Goal: Task Accomplishment & Management: Manage account settings

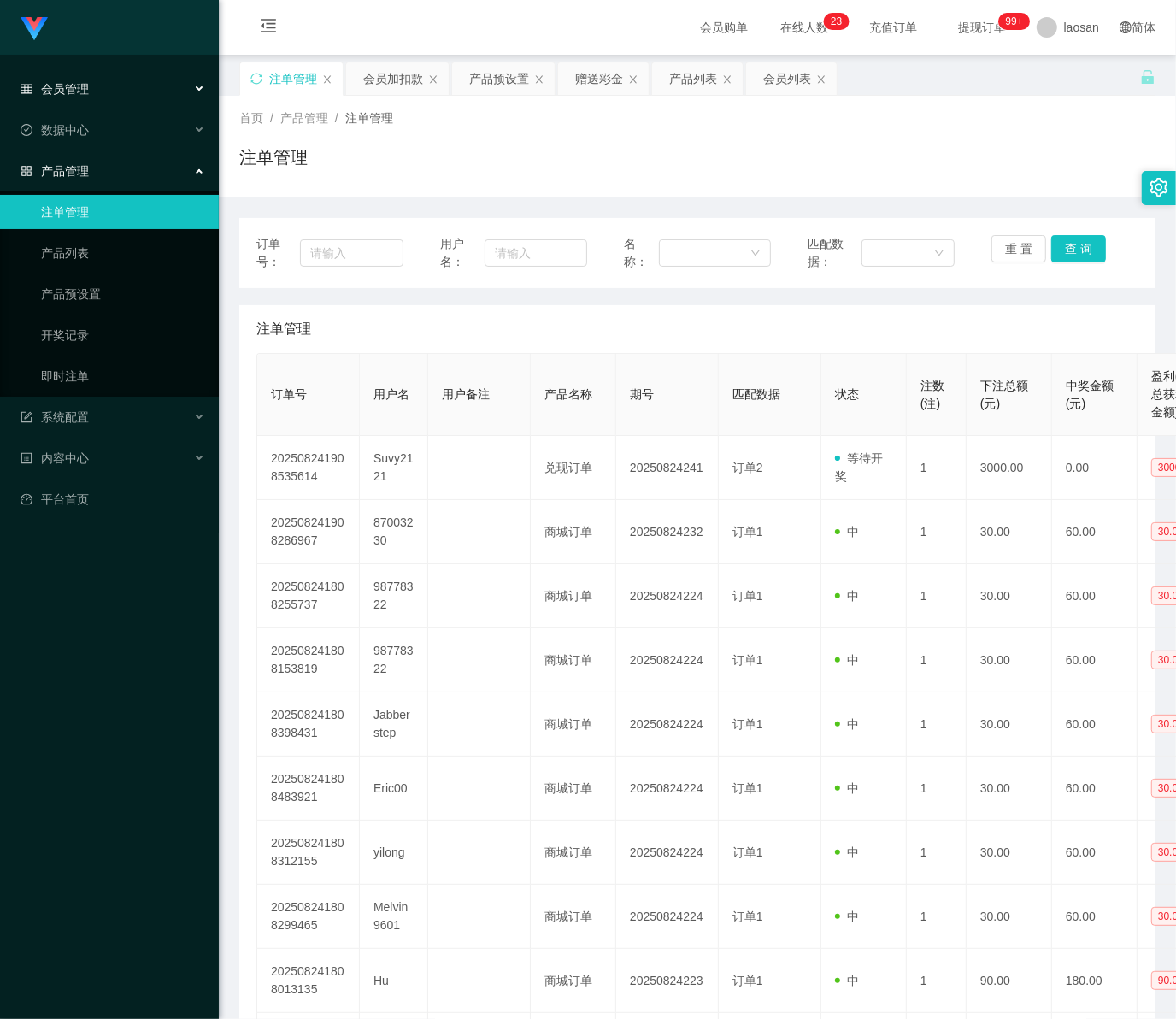
click at [71, 86] on span "会员管理" at bounding box center [55, 89] width 69 height 14
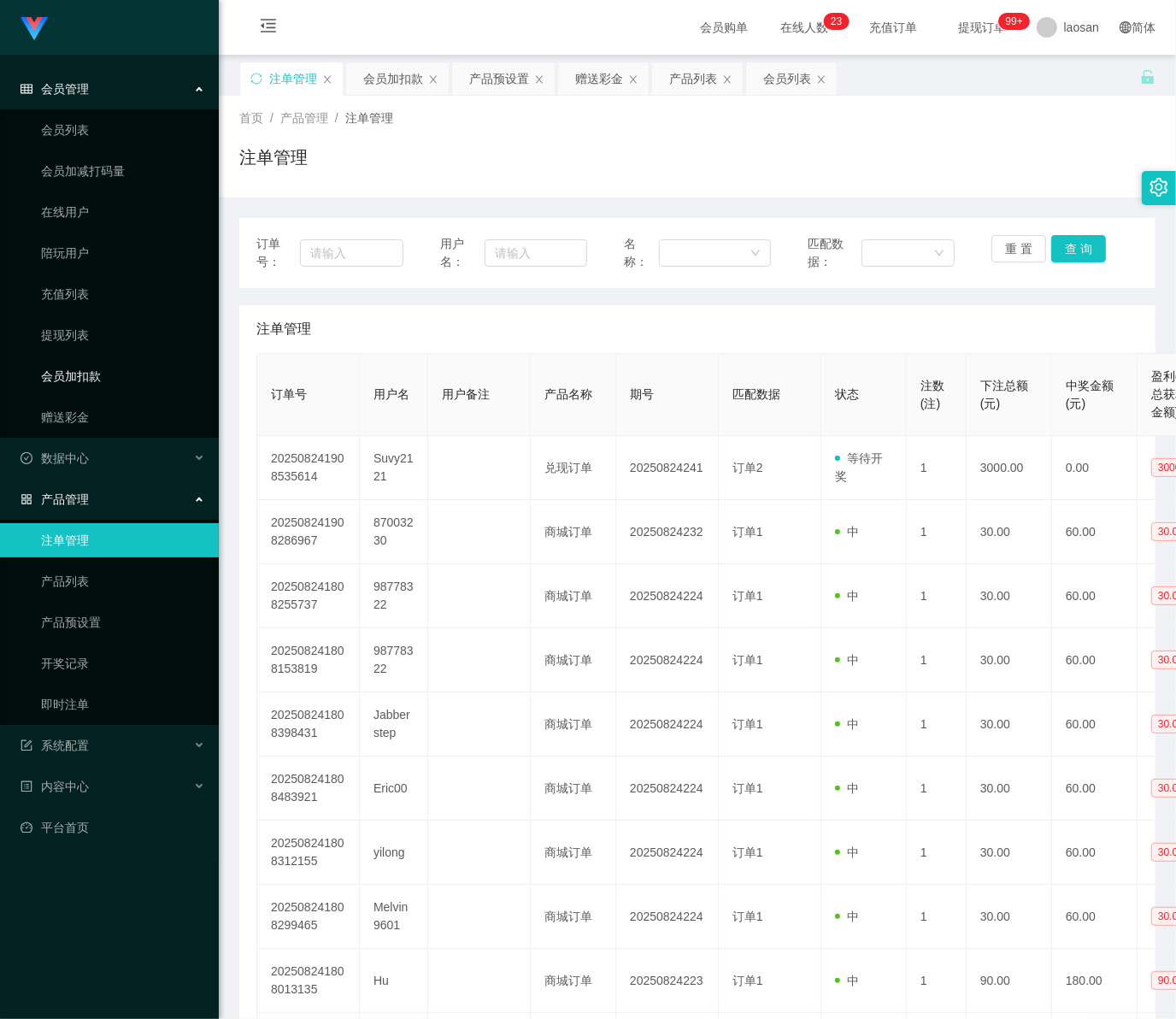
click at [87, 383] on link "会员加扣款" at bounding box center [123, 376] width 165 height 34
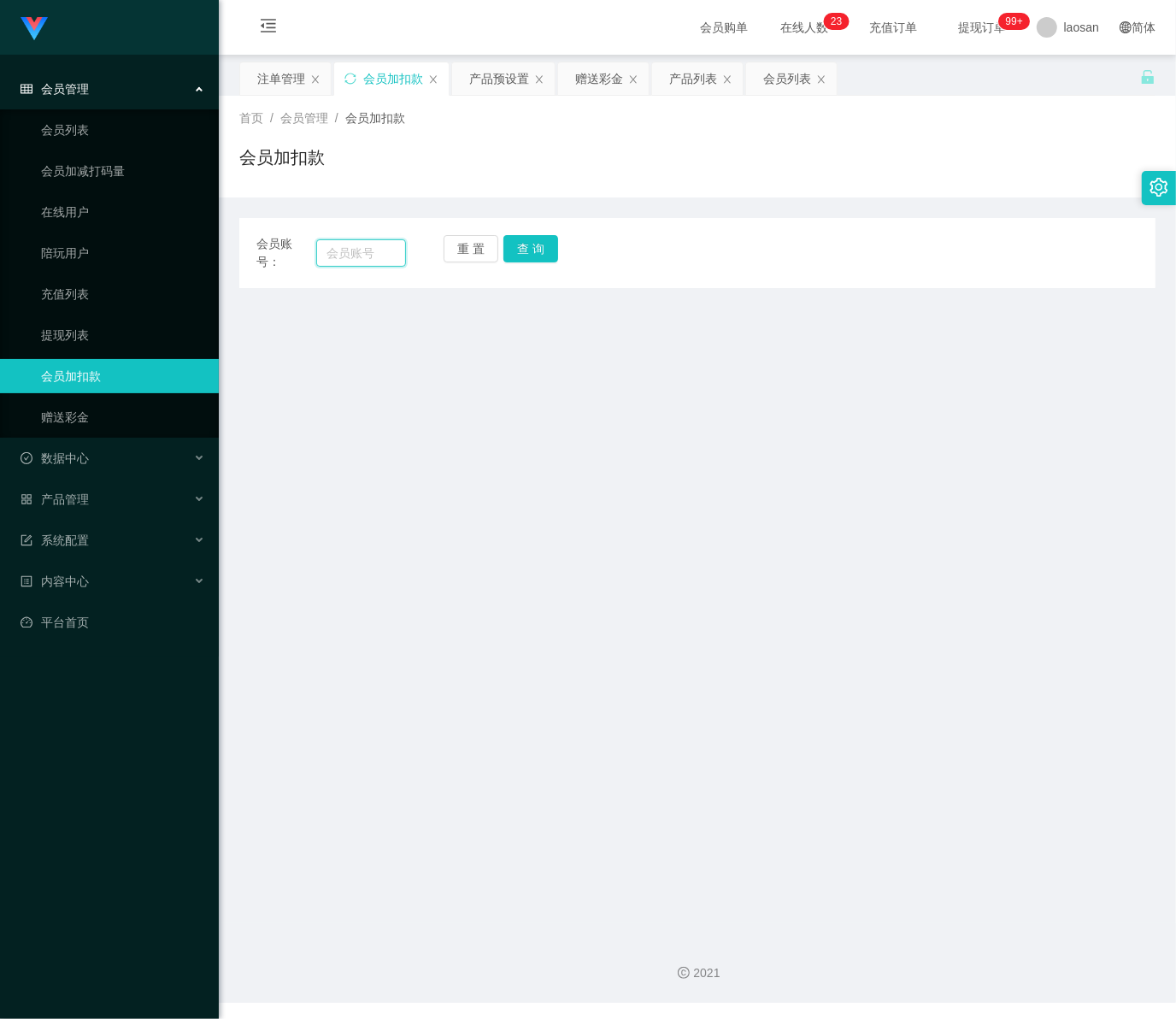
click at [353, 255] on input "text" at bounding box center [361, 253] width 89 height 27
paste input "Yong5197"
type input "Yong5197"
click at [539, 250] on button "查 询" at bounding box center [531, 249] width 55 height 27
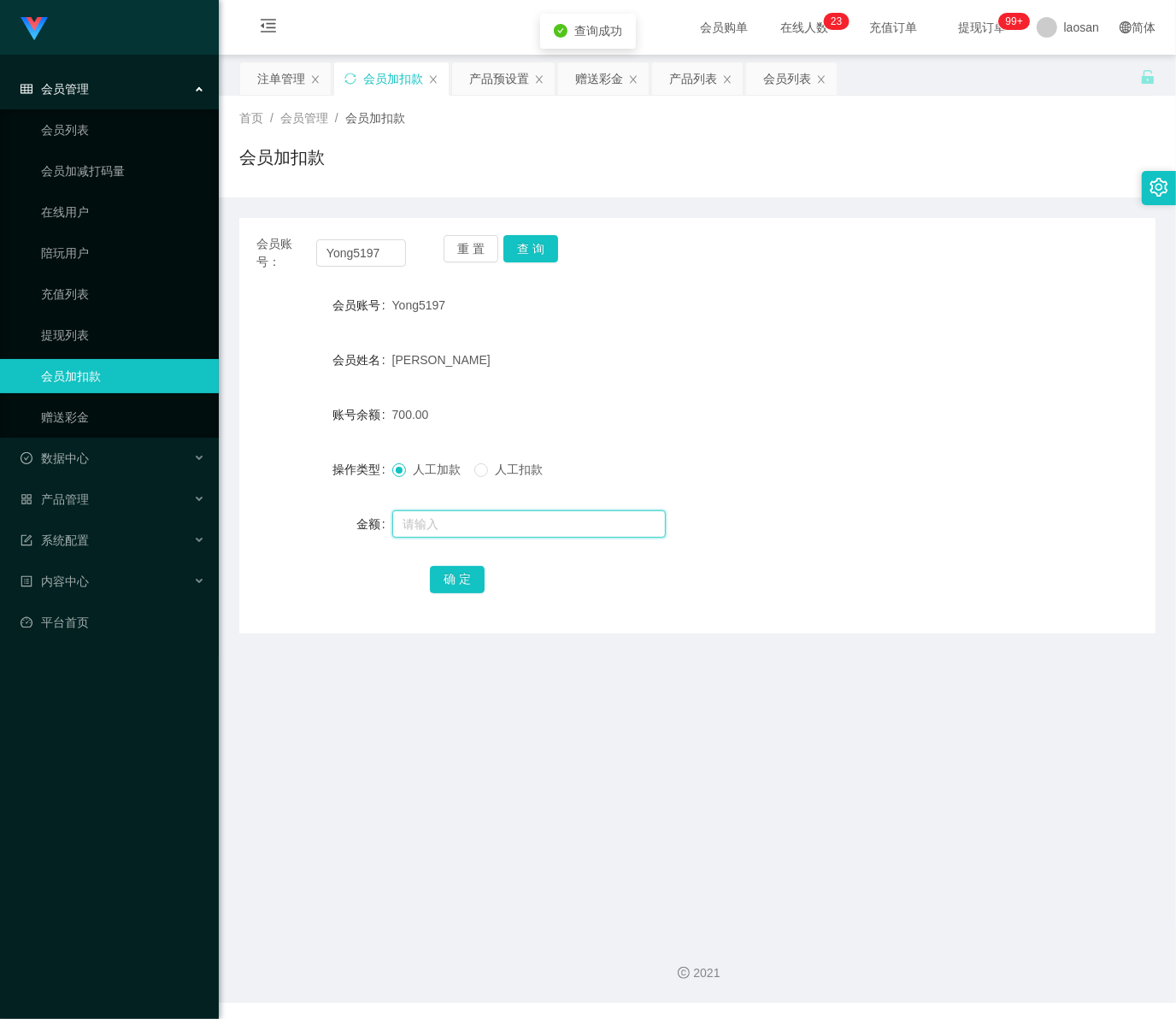
click at [441, 528] on input "text" at bounding box center [529, 524] width 274 height 27
type input "1300"
click at [438, 577] on button "确 定" at bounding box center [457, 580] width 55 height 27
click at [88, 79] on div "会员管理" at bounding box center [109, 89] width 219 height 34
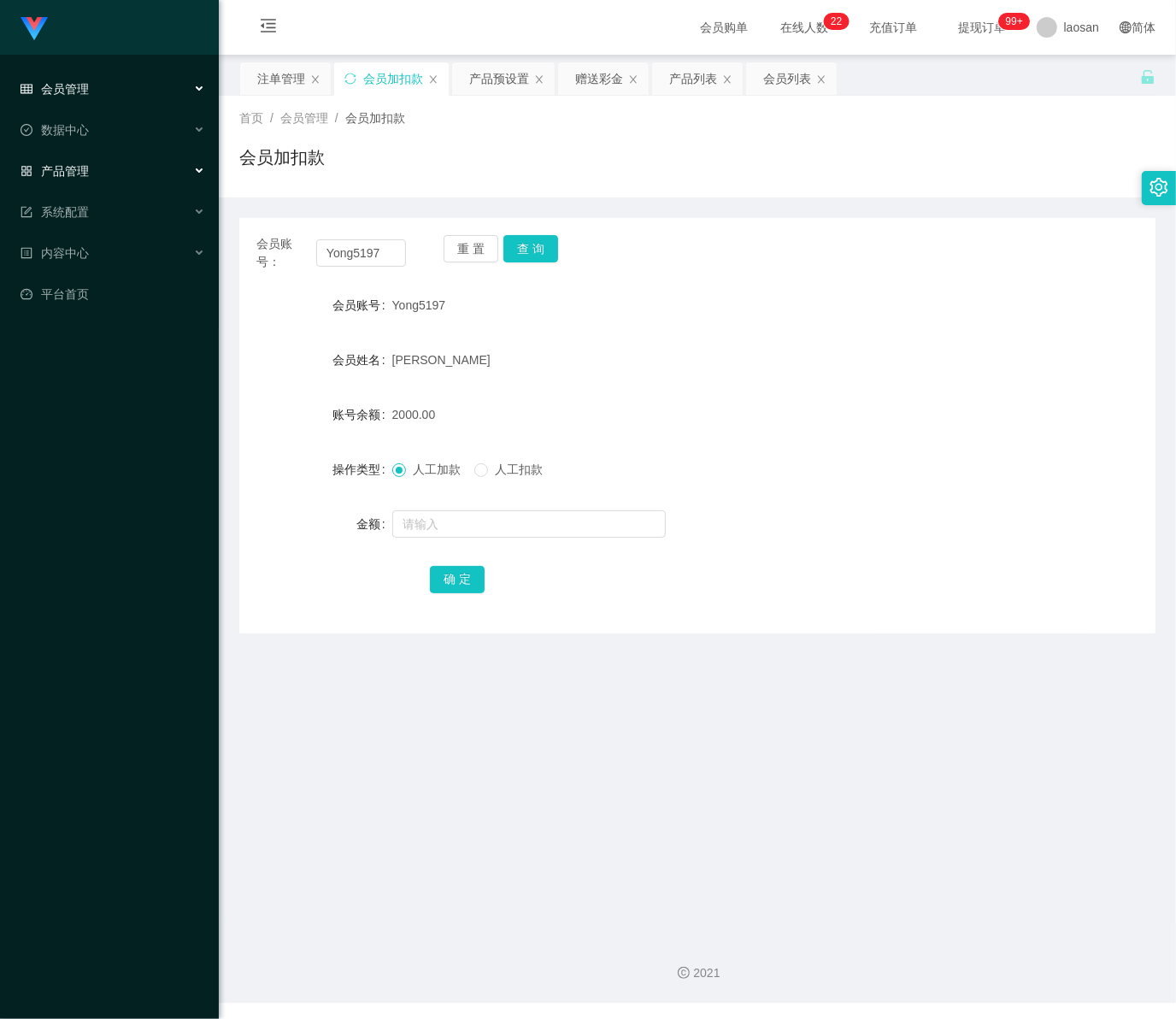
click at [88, 177] on div "产品管理" at bounding box center [109, 171] width 219 height 34
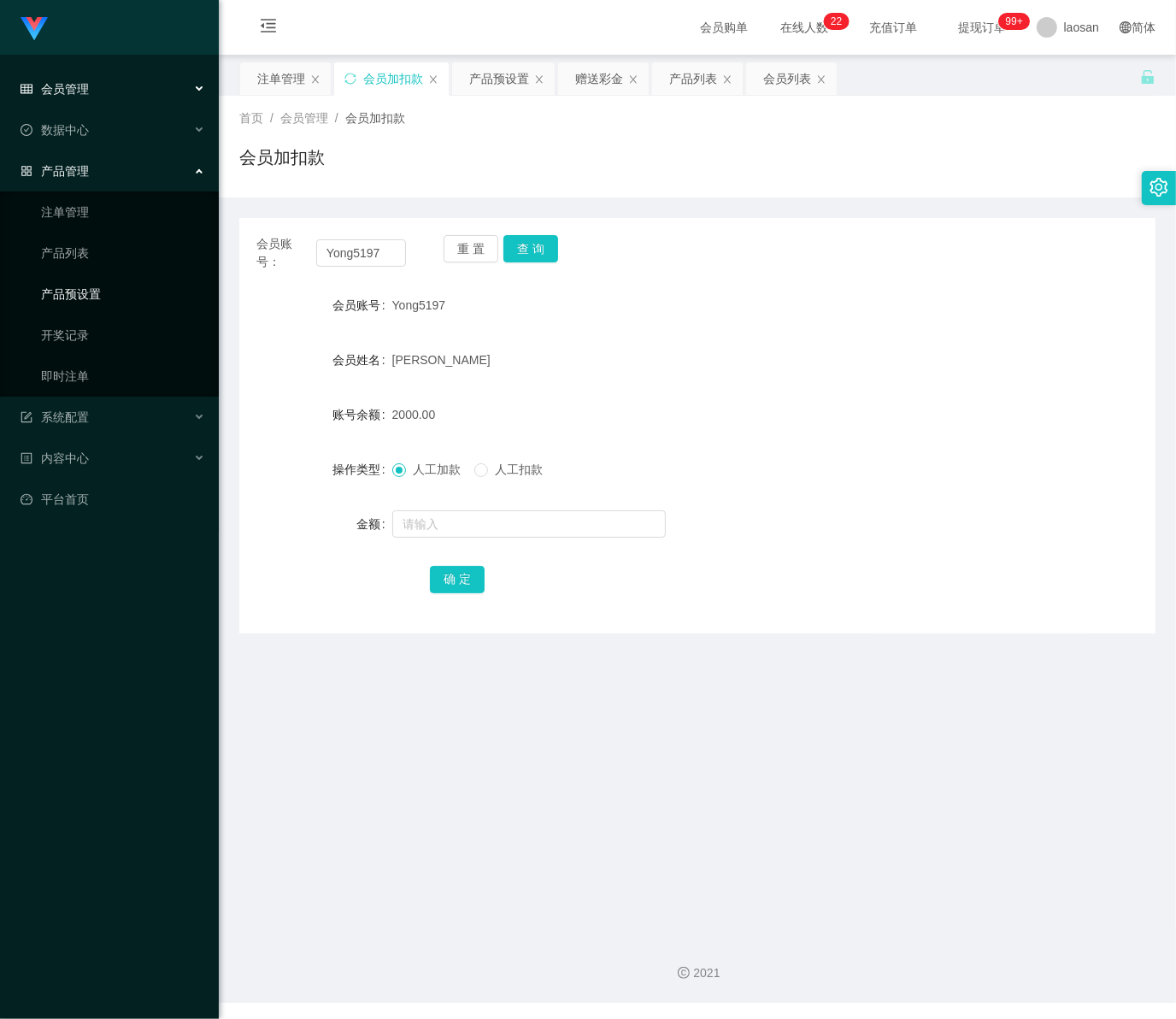
click at [90, 289] on link "产品预设置" at bounding box center [123, 294] width 165 height 34
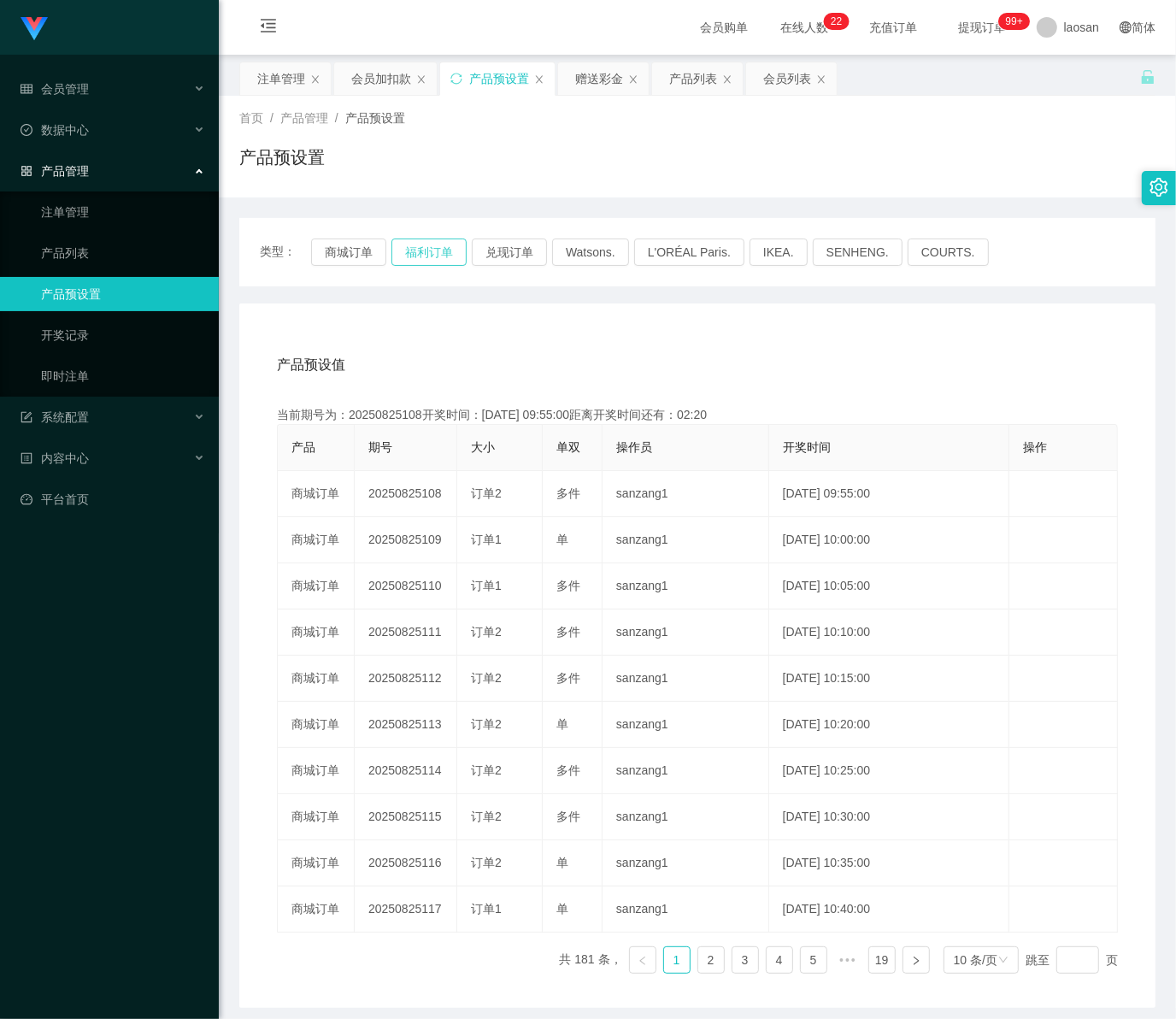
click at [451, 241] on button "福利订单" at bounding box center [428, 252] width 75 height 27
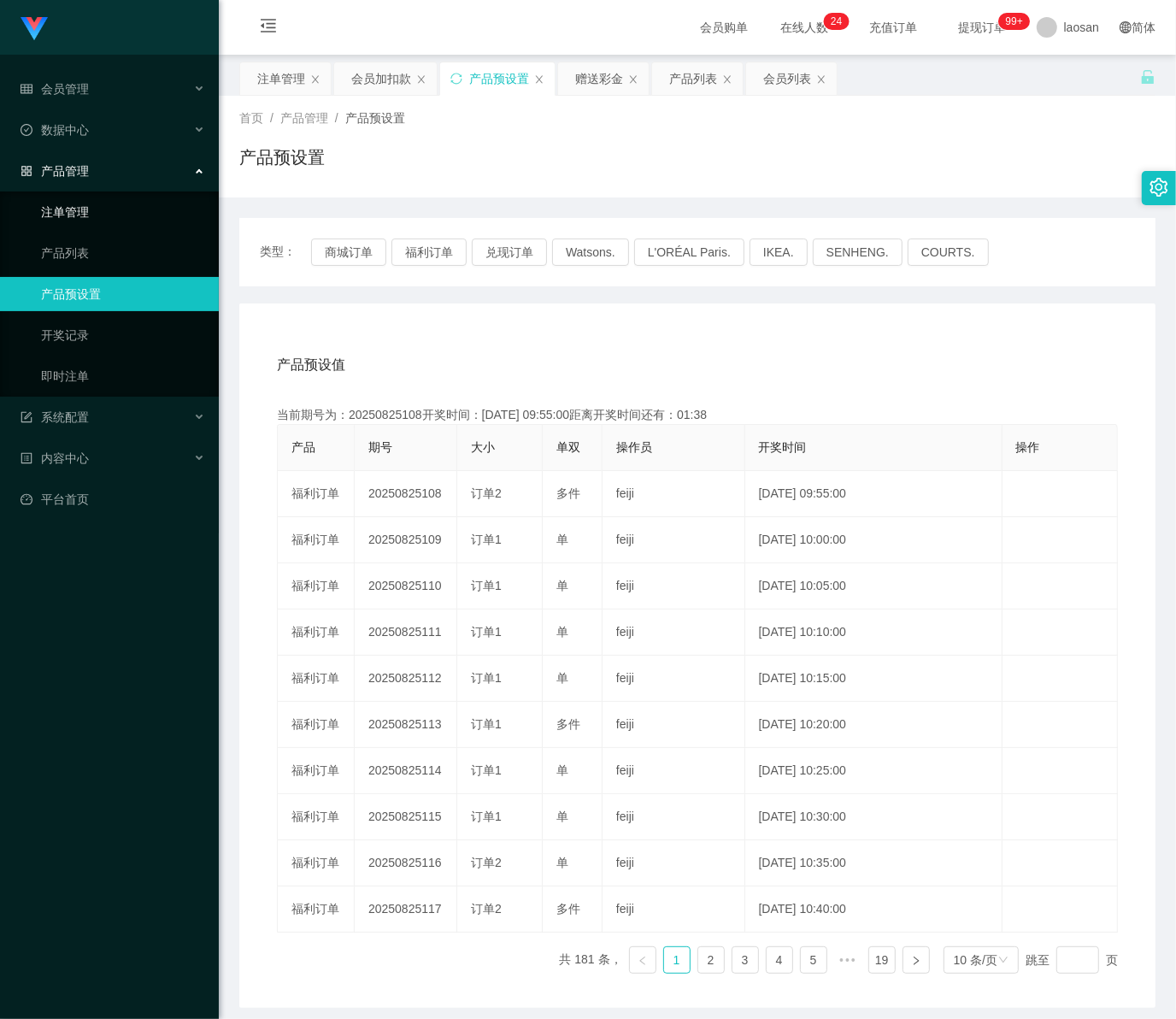
click at [73, 221] on link "注单管理" at bounding box center [123, 212] width 165 height 34
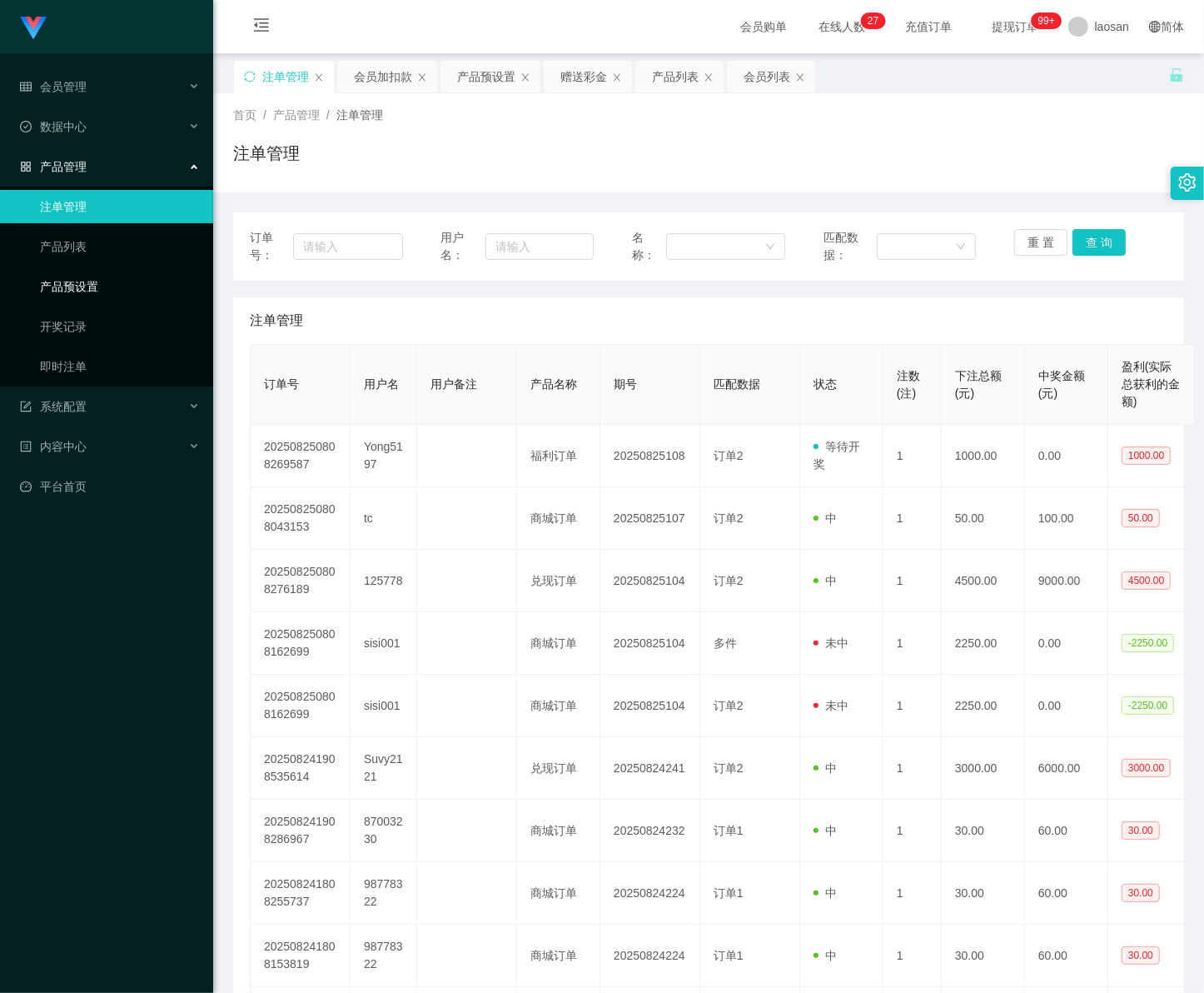
click at [67, 284] on link "产品预设置" at bounding box center [120, 286] width 160 height 33
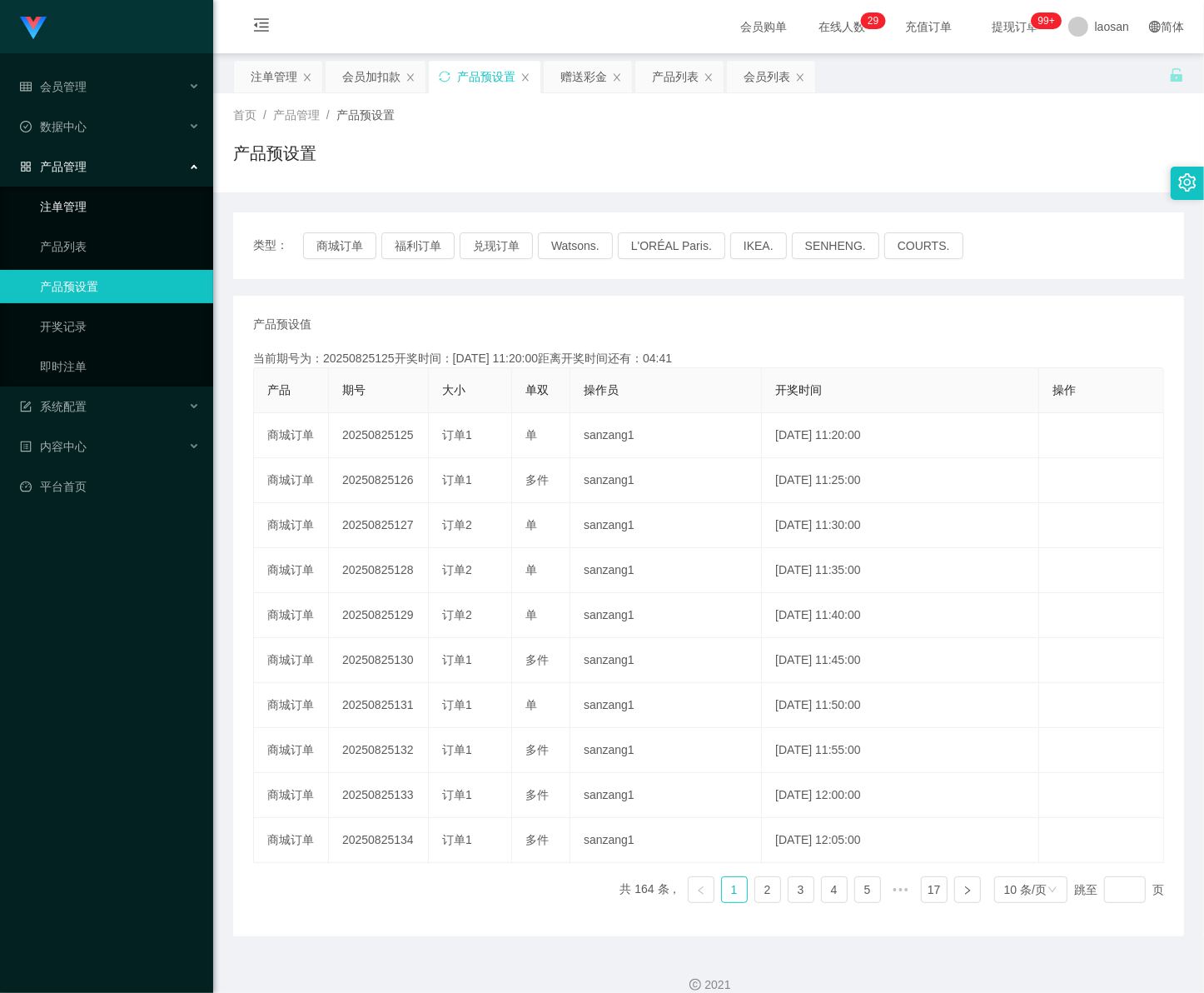
click at [114, 205] on link "注单管理" at bounding box center [120, 207] width 160 height 33
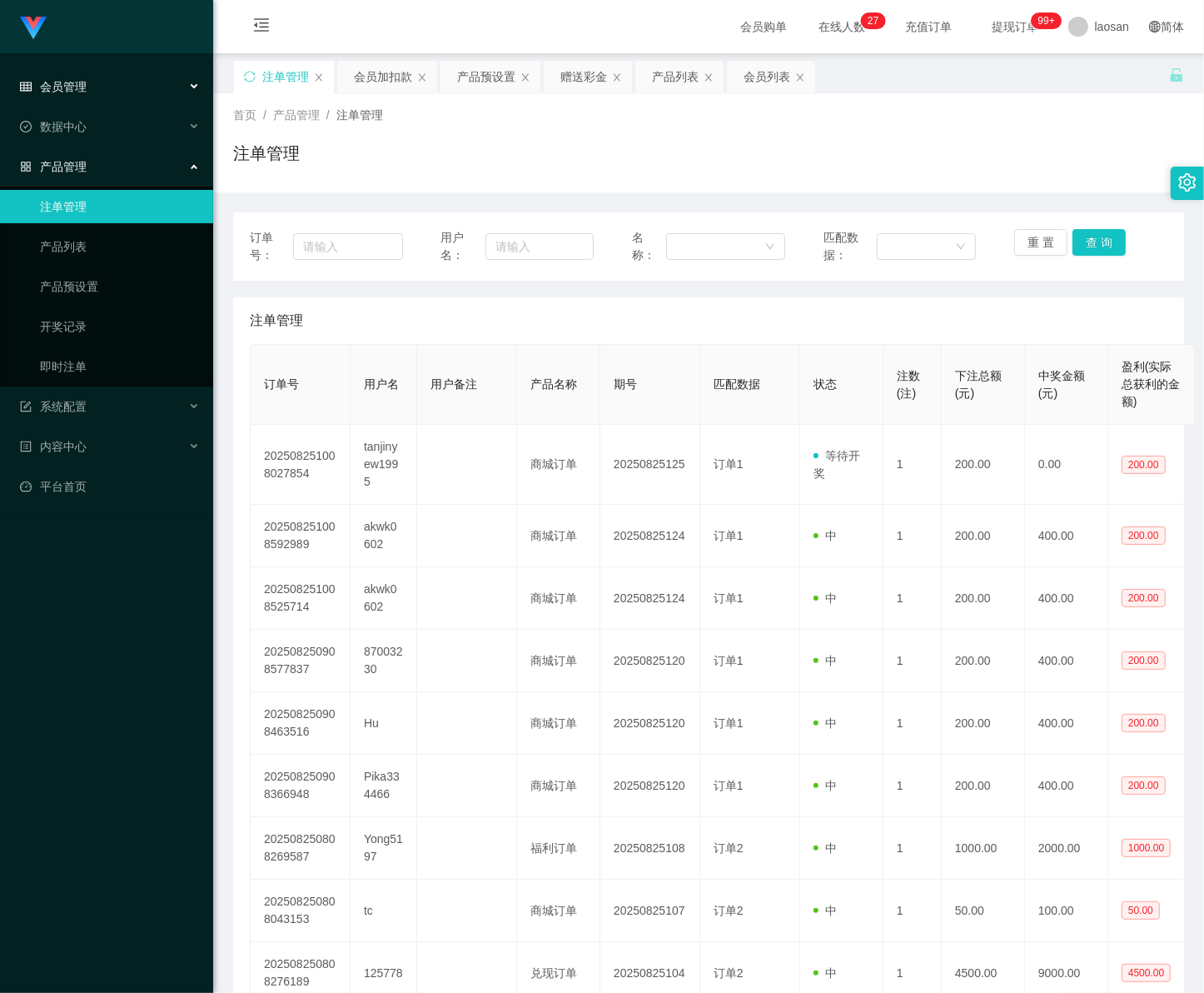
click at [114, 94] on div "会员管理" at bounding box center [107, 86] width 213 height 33
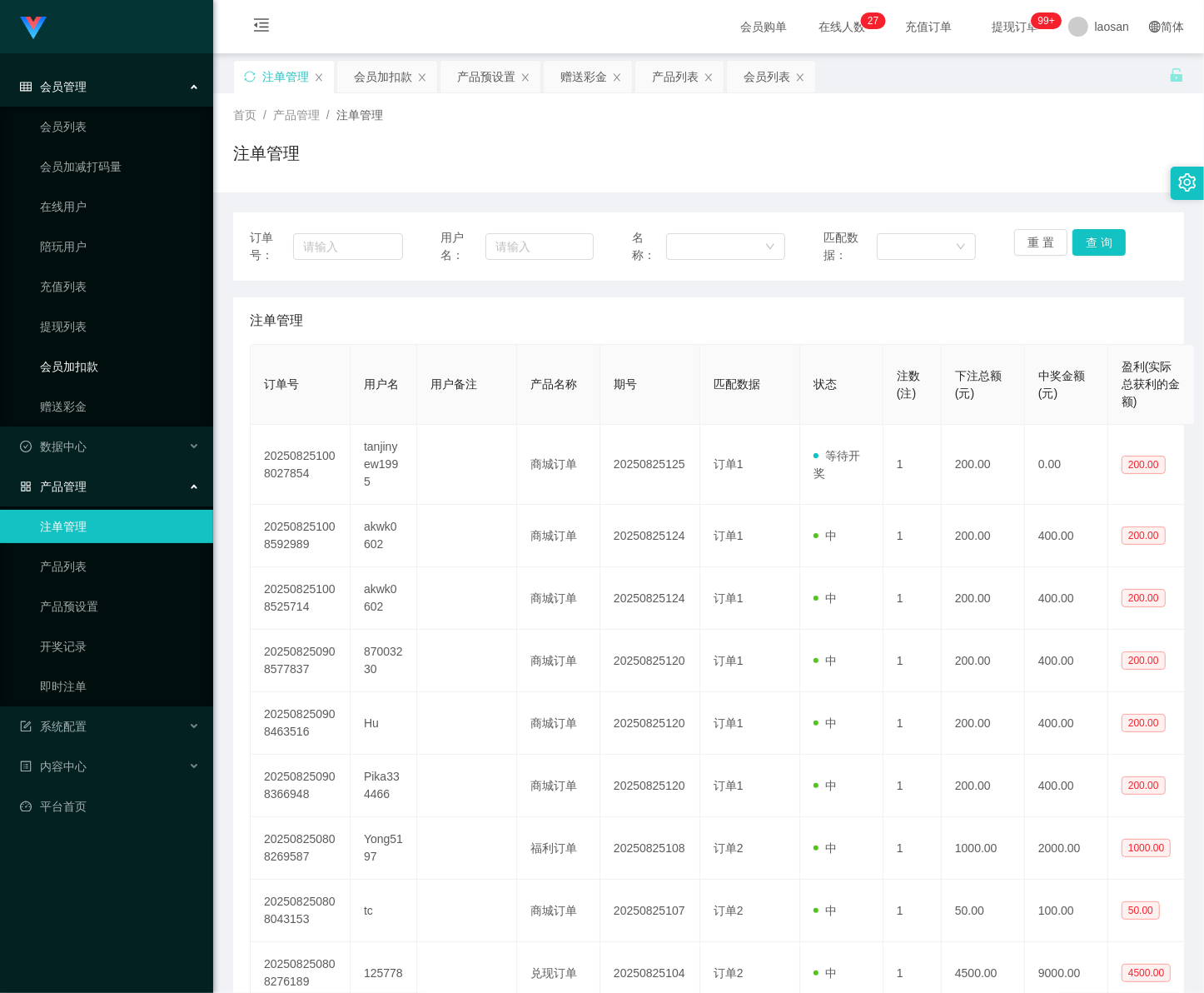
click at [102, 369] on link "会员加扣款" at bounding box center [120, 367] width 160 height 33
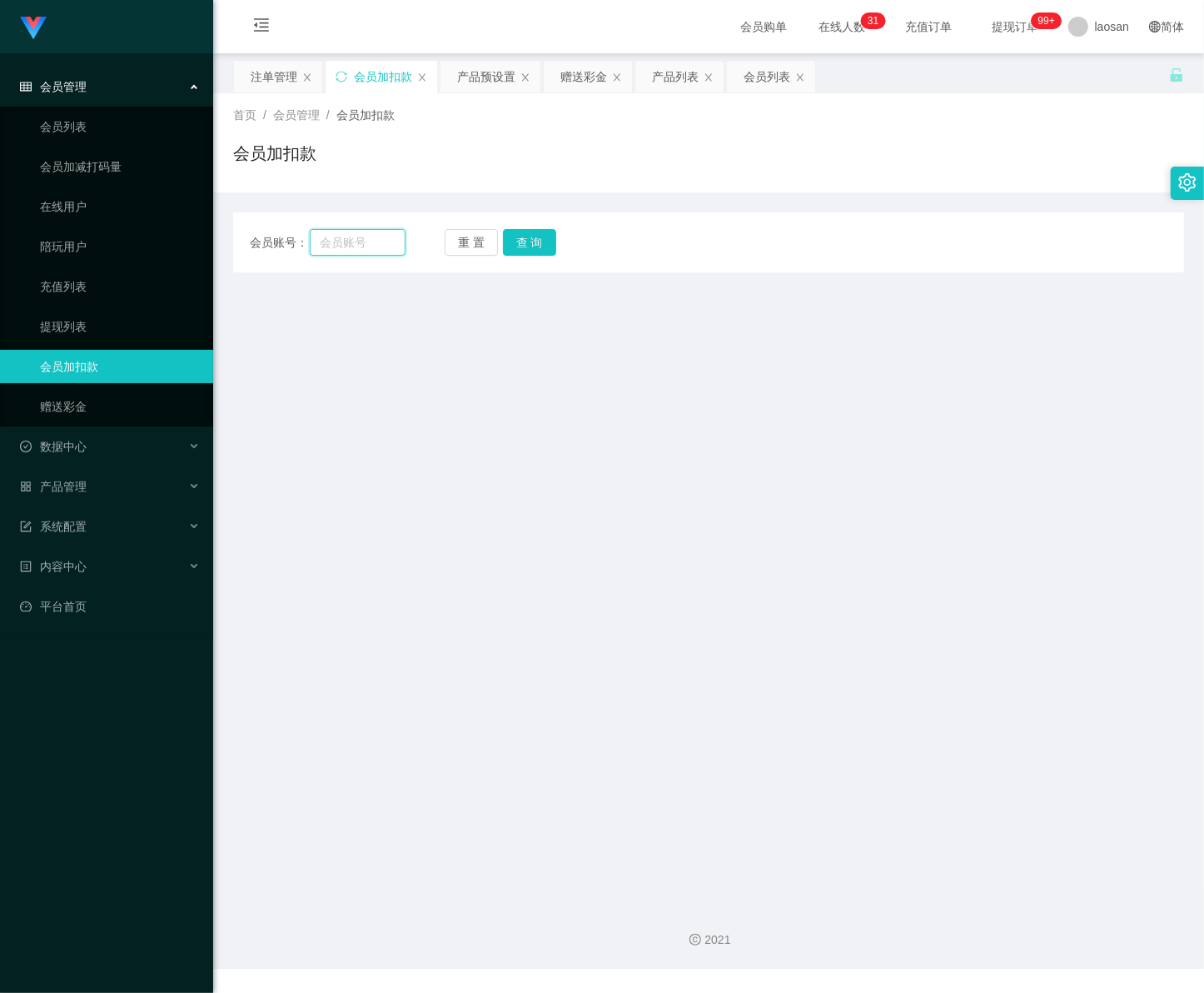
click at [372, 248] on input "text" at bounding box center [358, 242] width 96 height 26
paste input "tanjinyew1995"
type input "tanjinyew1995"
click at [548, 238] on button "查 询" at bounding box center [529, 242] width 54 height 26
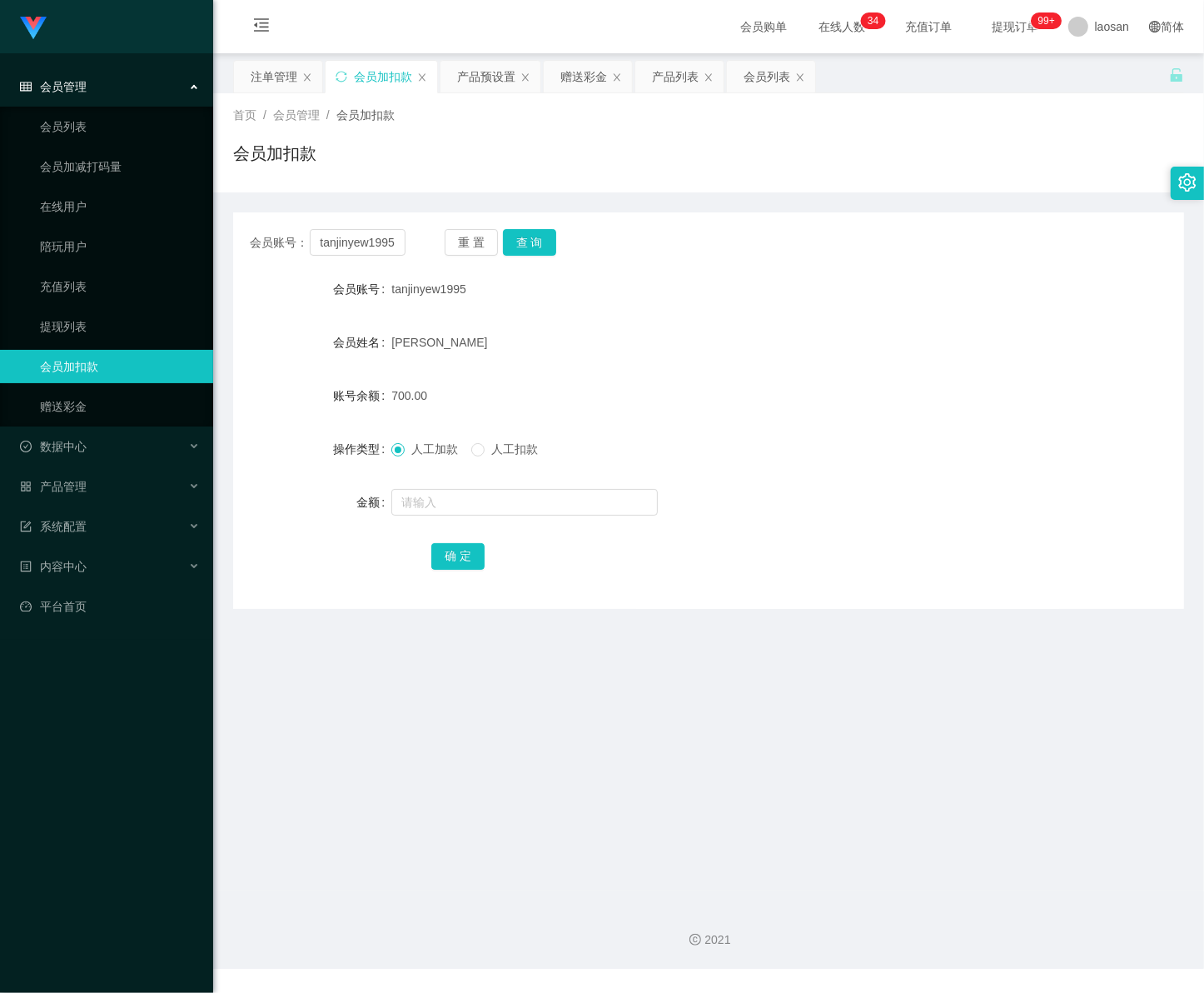
click at [94, 100] on div "会员管理" at bounding box center [107, 86] width 213 height 33
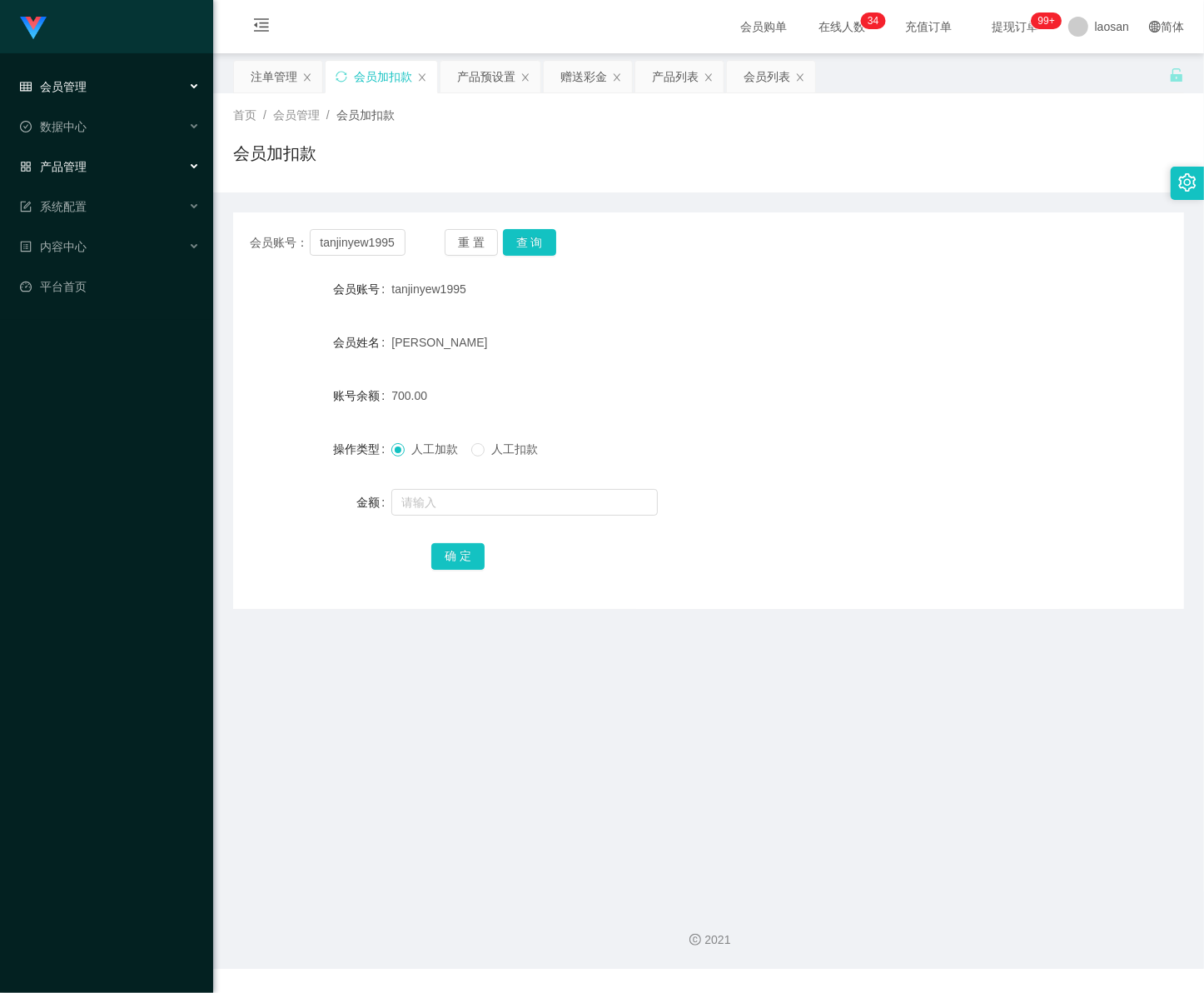
click at [72, 174] on div "产品管理" at bounding box center [107, 167] width 213 height 33
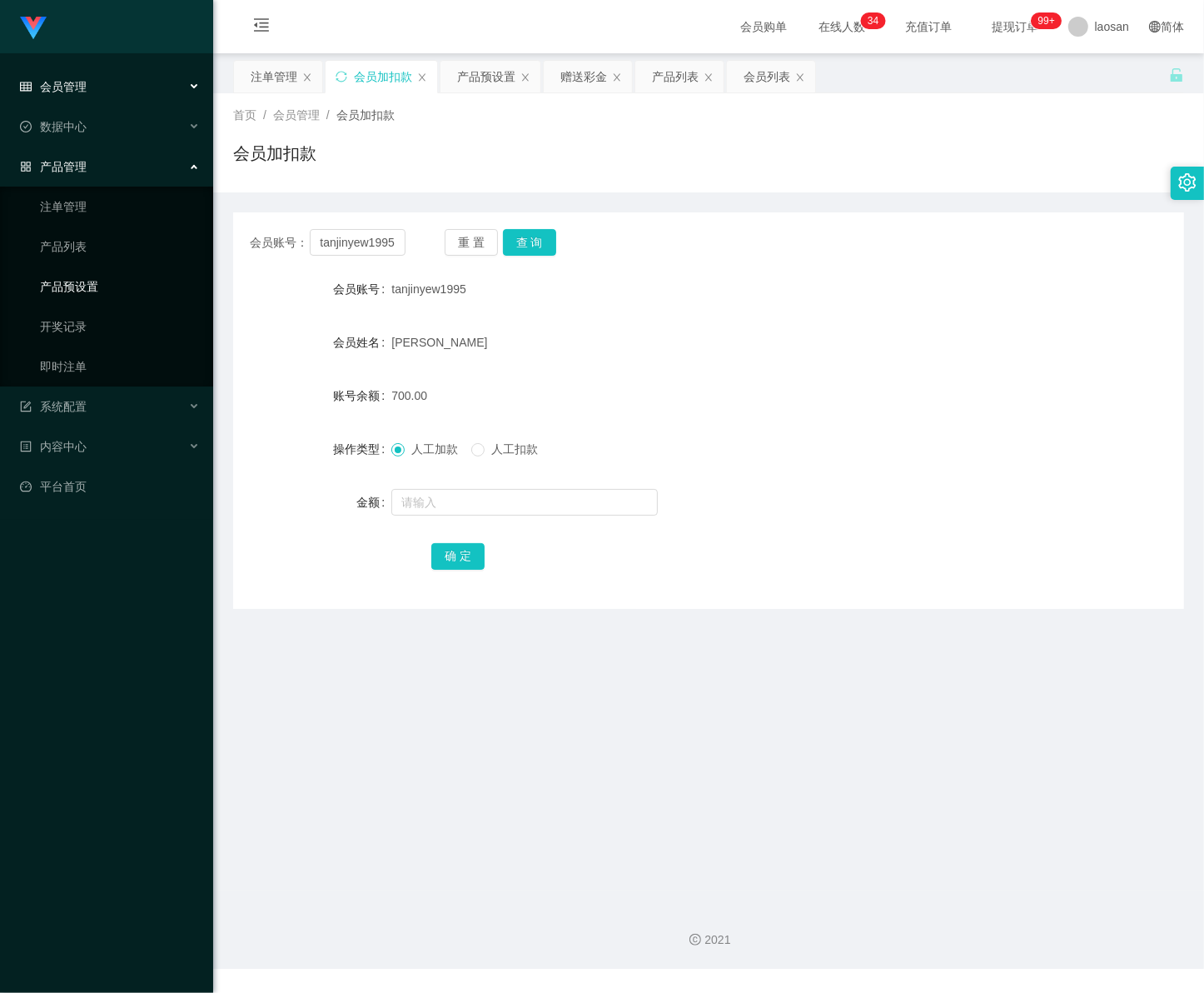
click at [97, 284] on link "产品预设置" at bounding box center [120, 286] width 160 height 33
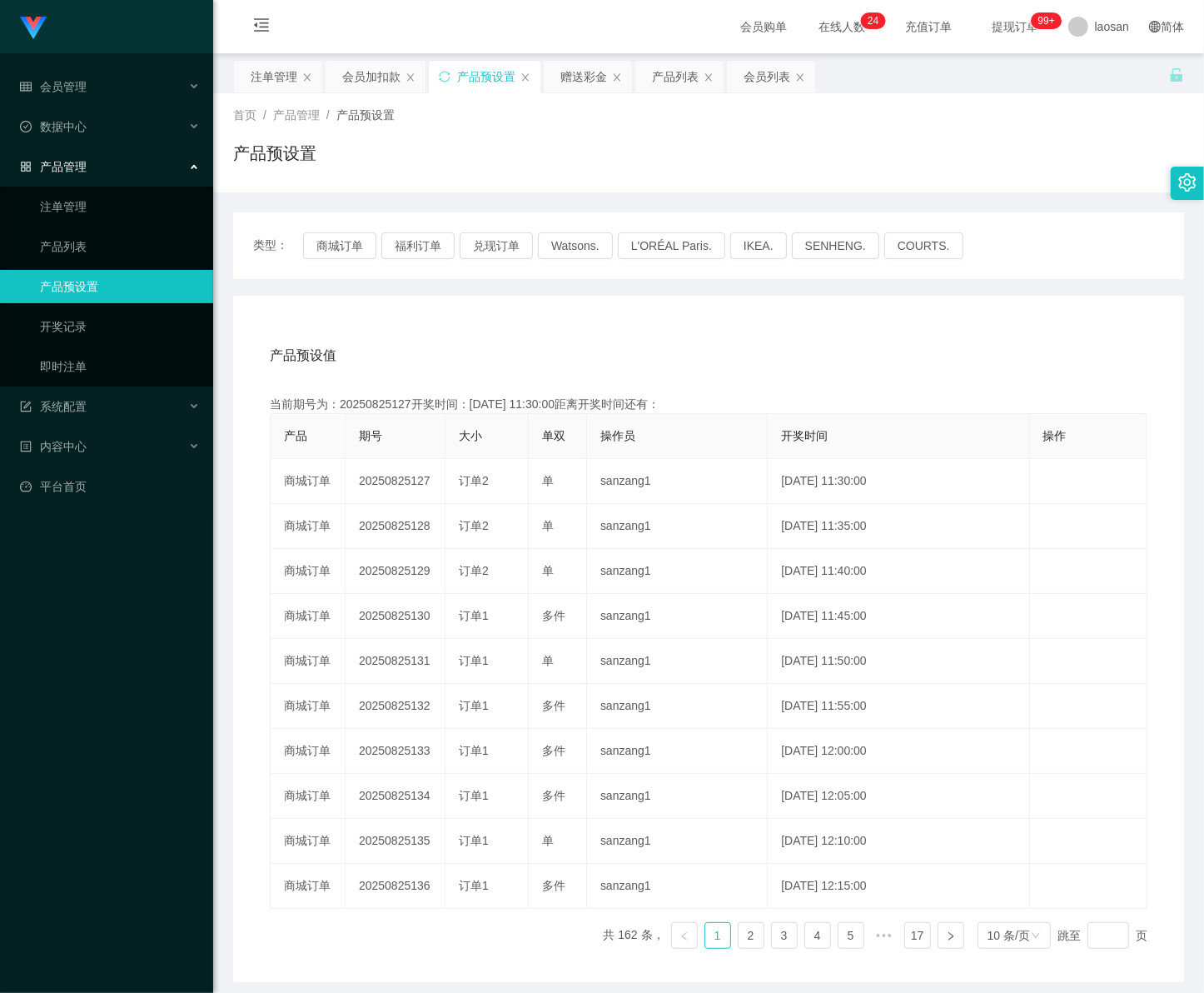
click at [1184, 973] on main "关闭左侧 关闭右侧 关闭其它 刷新页面 注单管理 会员加扣款 产品预设置 赠送彩金 产品列表 会员列表 首页 / 产品管理 / 产品预设置 / 产品预设置 类…" at bounding box center [708, 518] width 991 height 929
